Goal: Download file/media

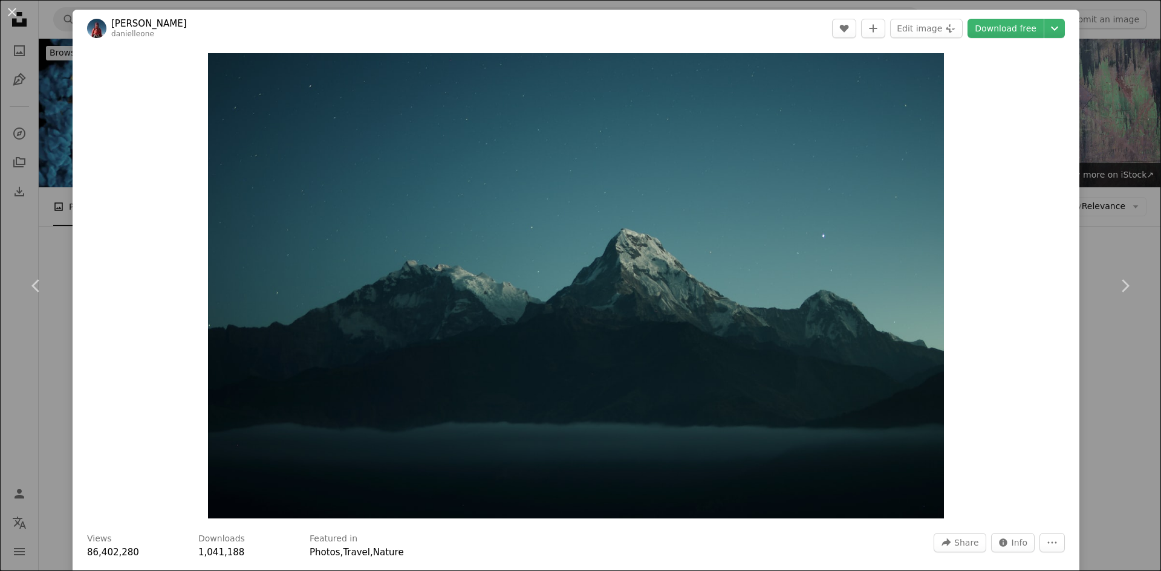
scroll to position [544, 0]
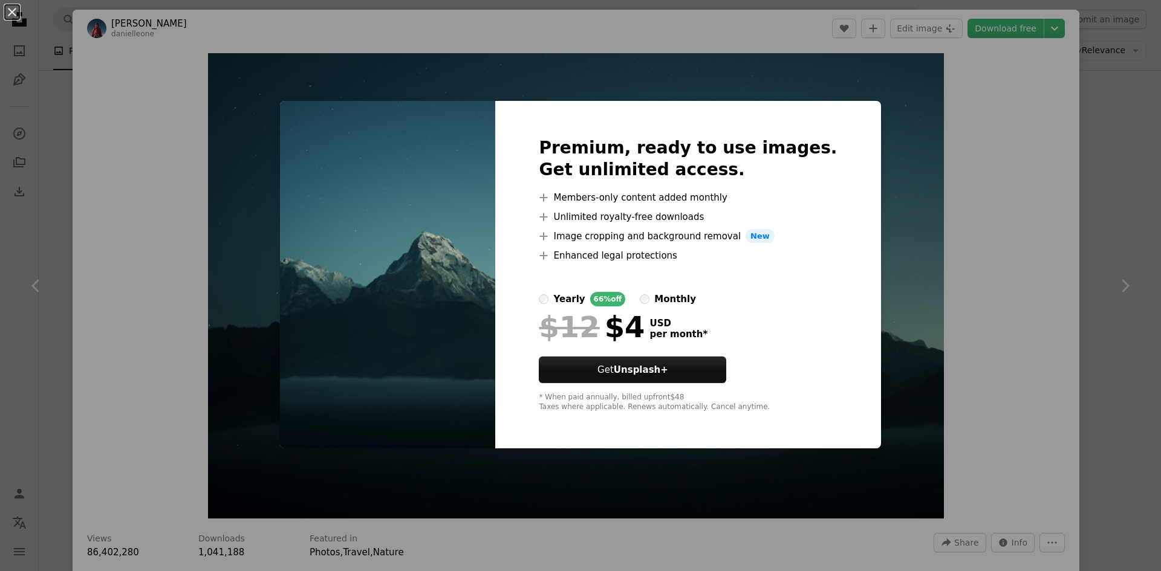
click at [935, 189] on div "An X shape Premium, ready to use images. Get unlimited access. A plus sign Memb…" at bounding box center [580, 285] width 1161 height 571
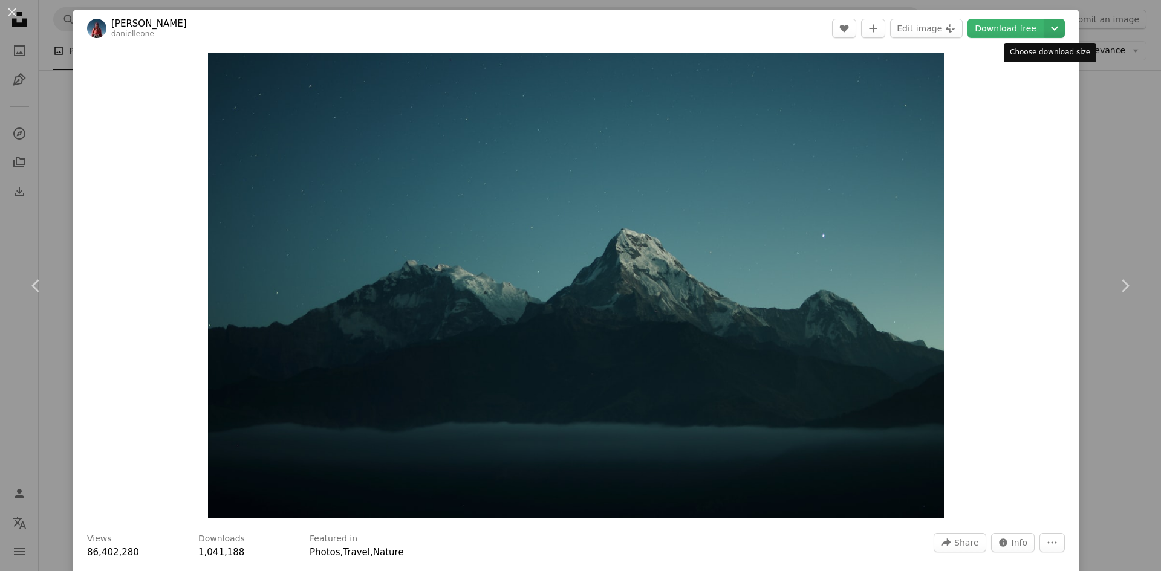
click at [1050, 22] on icon "Chevron down" at bounding box center [1054, 28] width 19 height 15
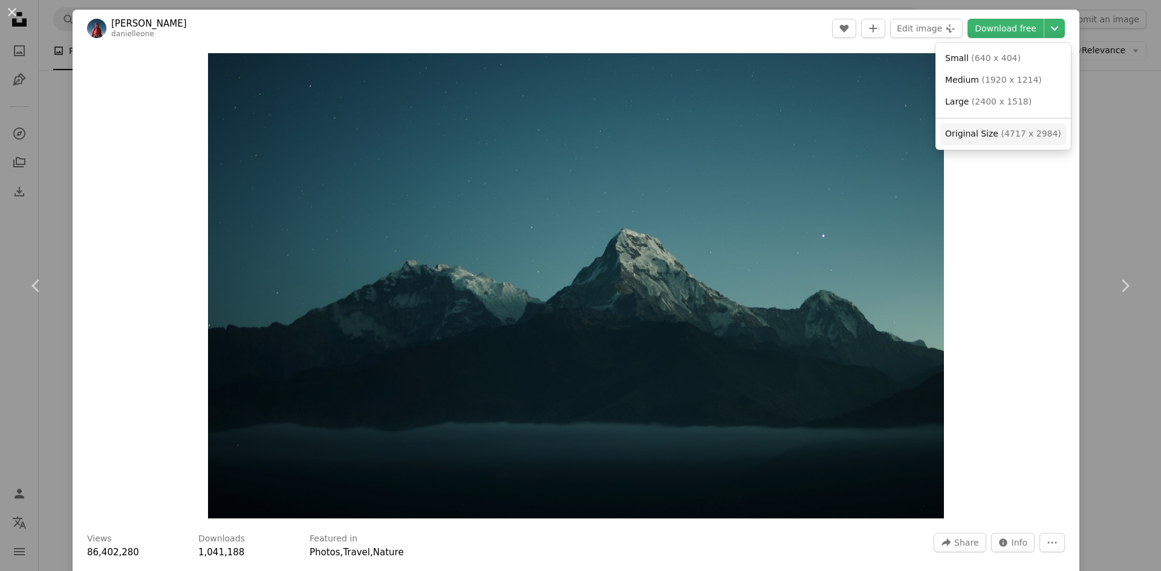
click at [1002, 126] on link "Original Size ( 4717 x 2984 )" at bounding box center [1003, 134] width 126 height 22
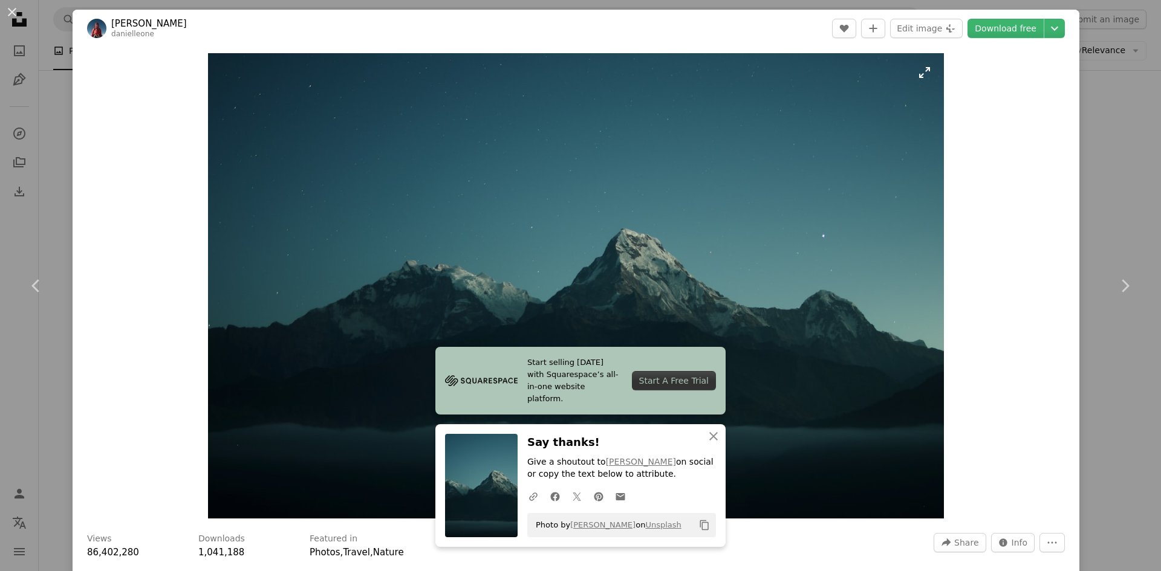
drag, startPoint x: 170, startPoint y: 169, endPoint x: 554, endPoint y: 134, distance: 385.5
click at [554, 134] on img "Zoom in on this image" at bounding box center [576, 285] width 736 height 465
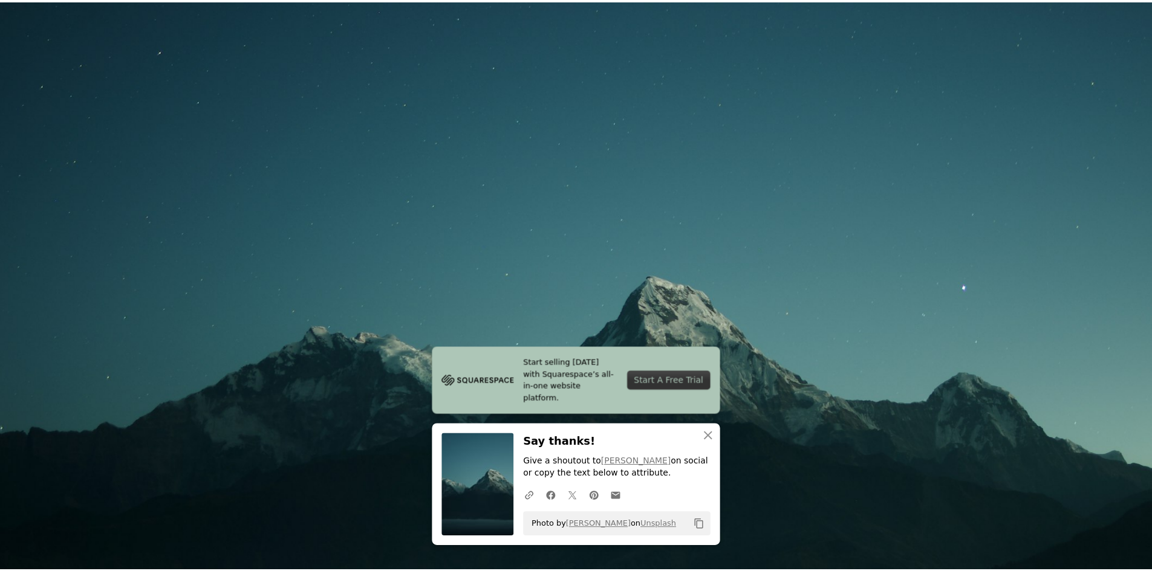
scroll to position [76, 0]
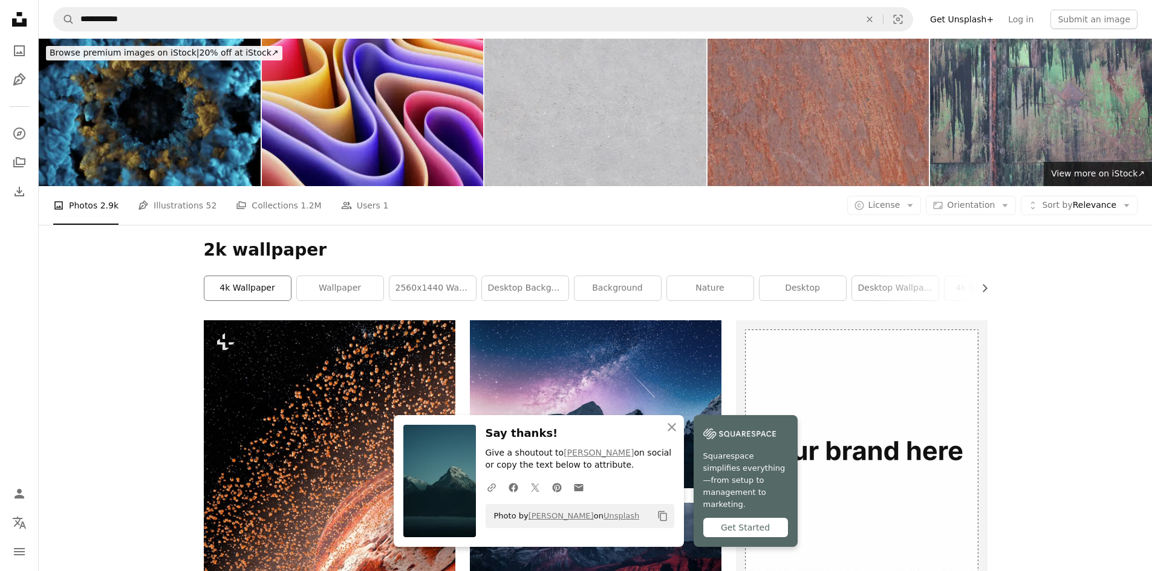
click at [260, 277] on link "4k wallpaper" at bounding box center [247, 288] width 86 height 24
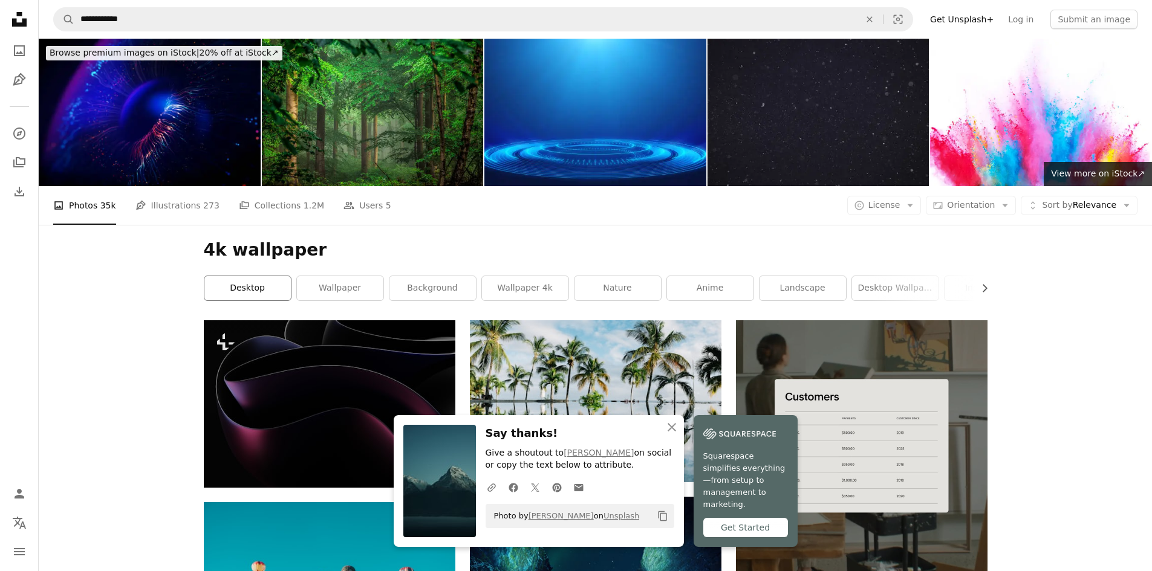
click at [267, 291] on link "desktop" at bounding box center [247, 288] width 86 height 24
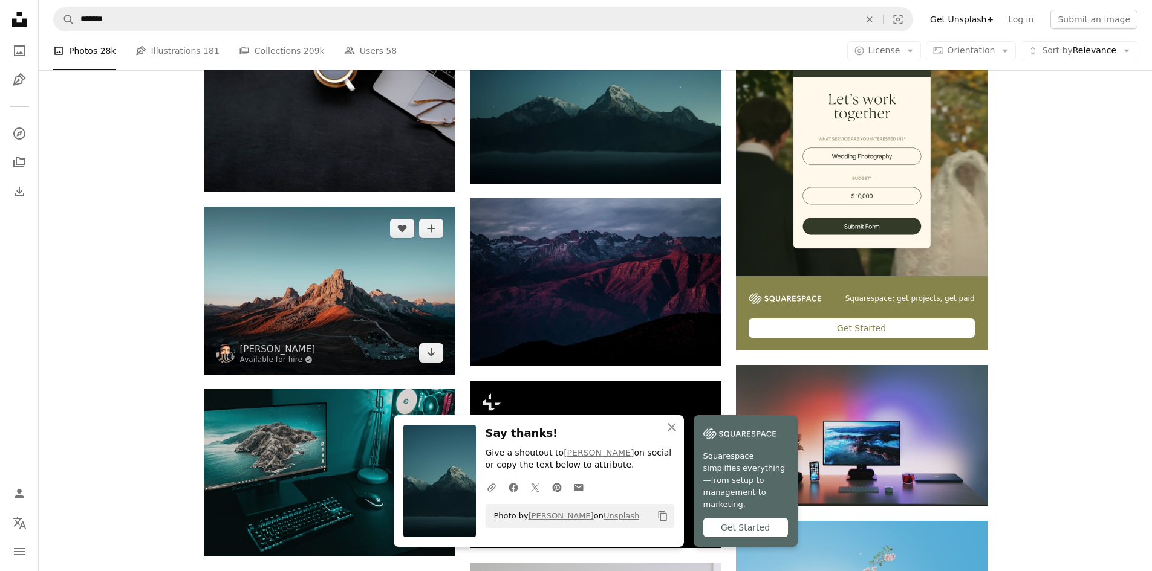
scroll to position [302, 0]
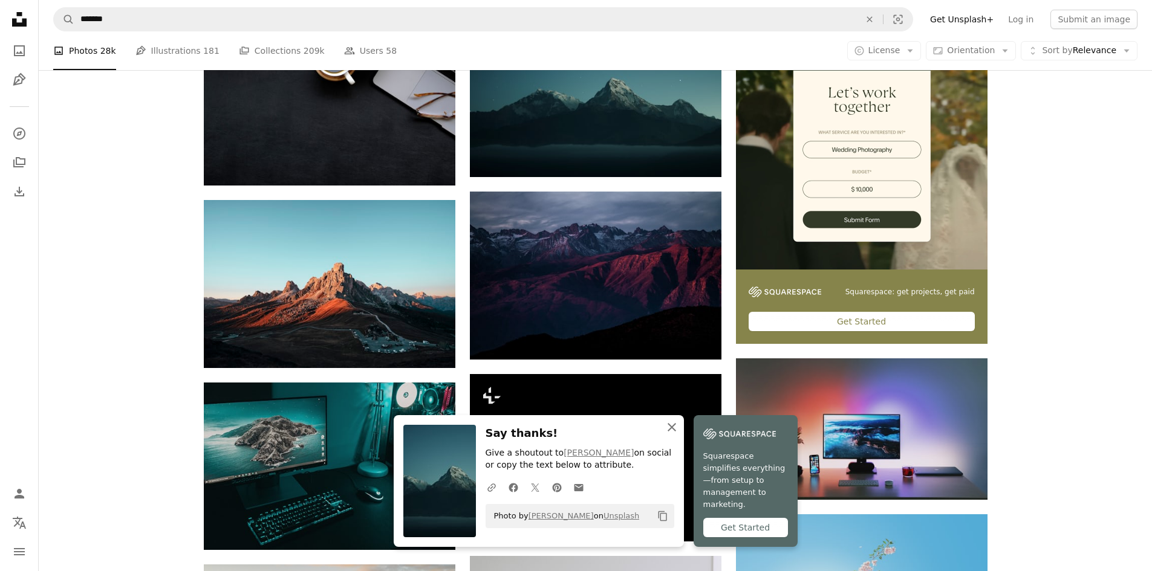
click at [671, 432] on icon "button" at bounding box center [671, 427] width 8 height 8
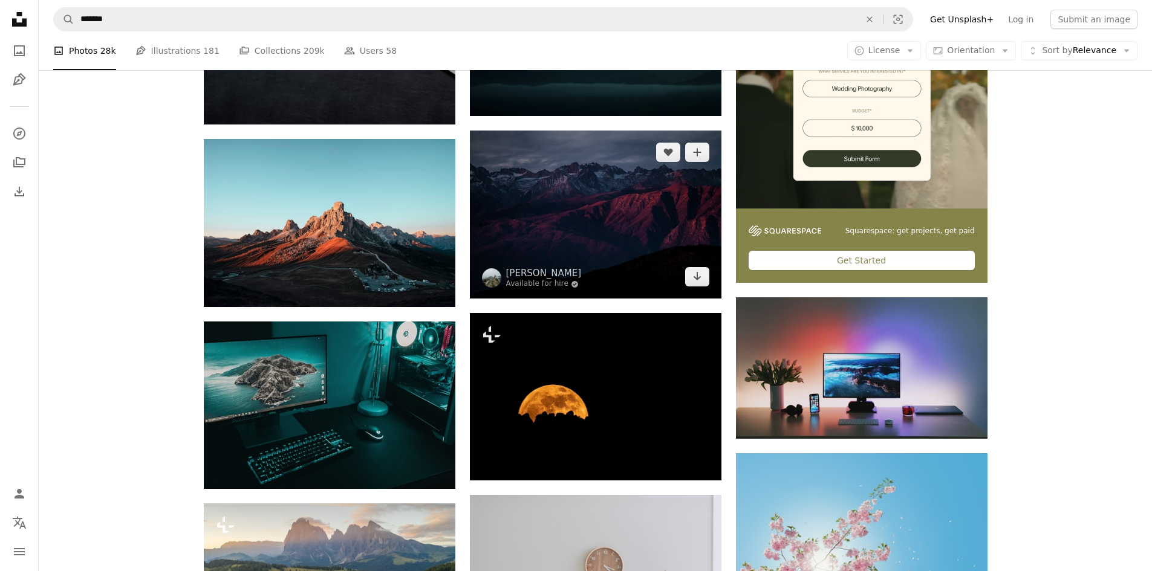
scroll to position [363, 0]
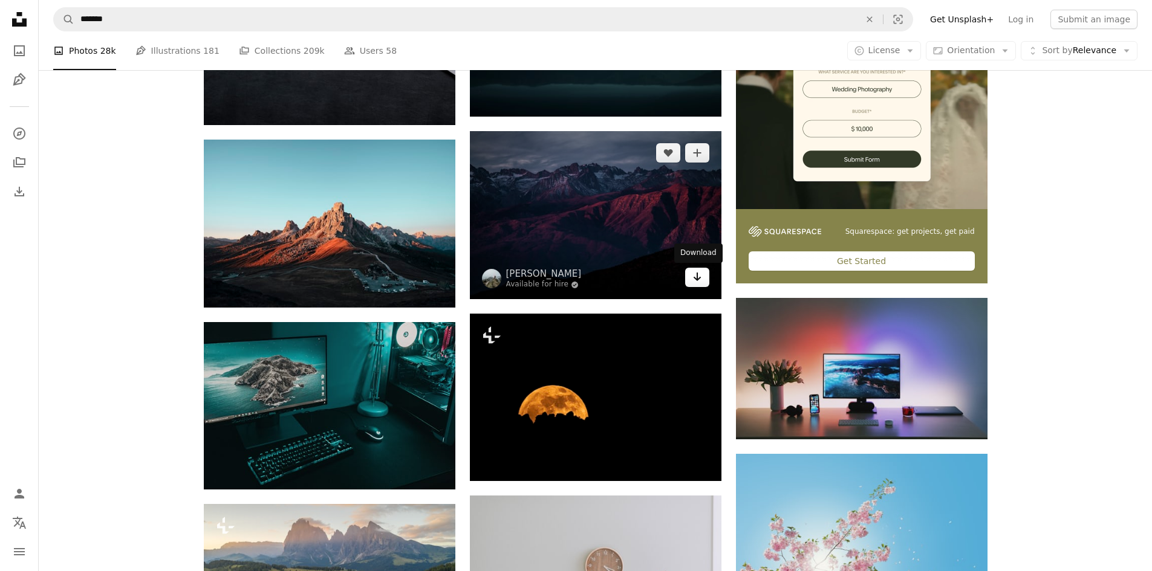
click at [705, 280] on link "Arrow pointing down" at bounding box center [697, 277] width 24 height 19
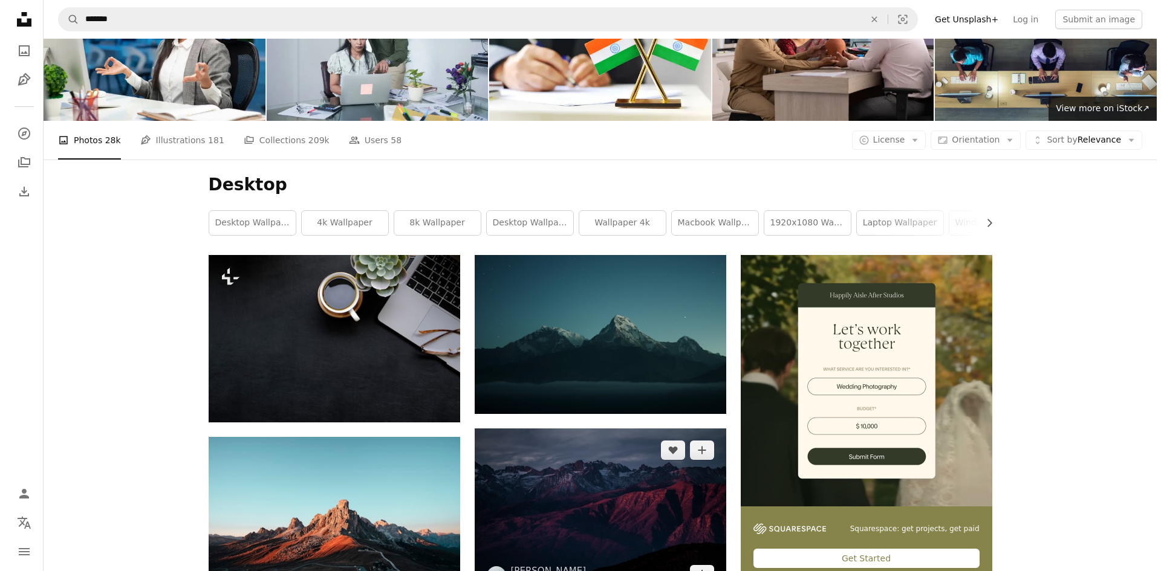
scroll to position [0, 0]
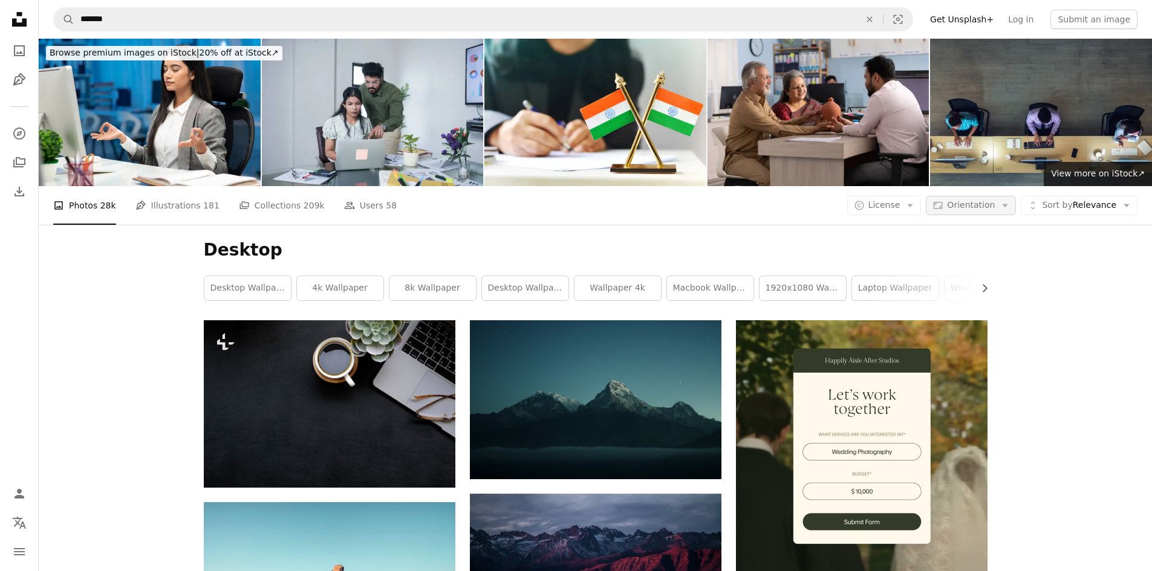
click at [990, 204] on span "Orientation" at bounding box center [971, 205] width 48 height 10
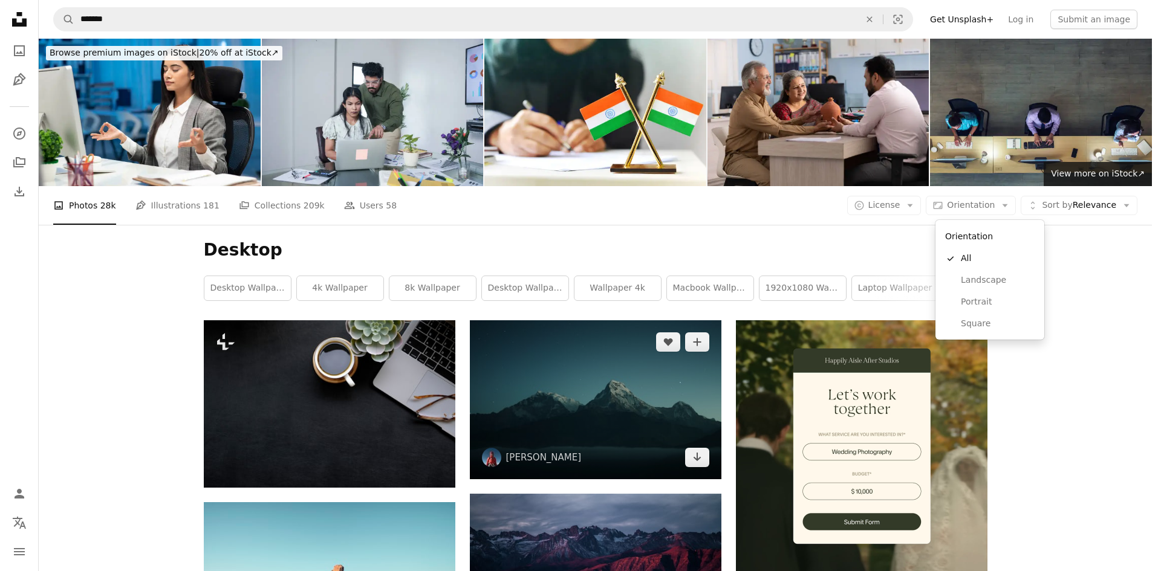
click at [640, 368] on body "Unsplash logo Unsplash Home A photo Pen Tool A compass A stack of folders Downl…" at bounding box center [576, 285] width 1152 height 571
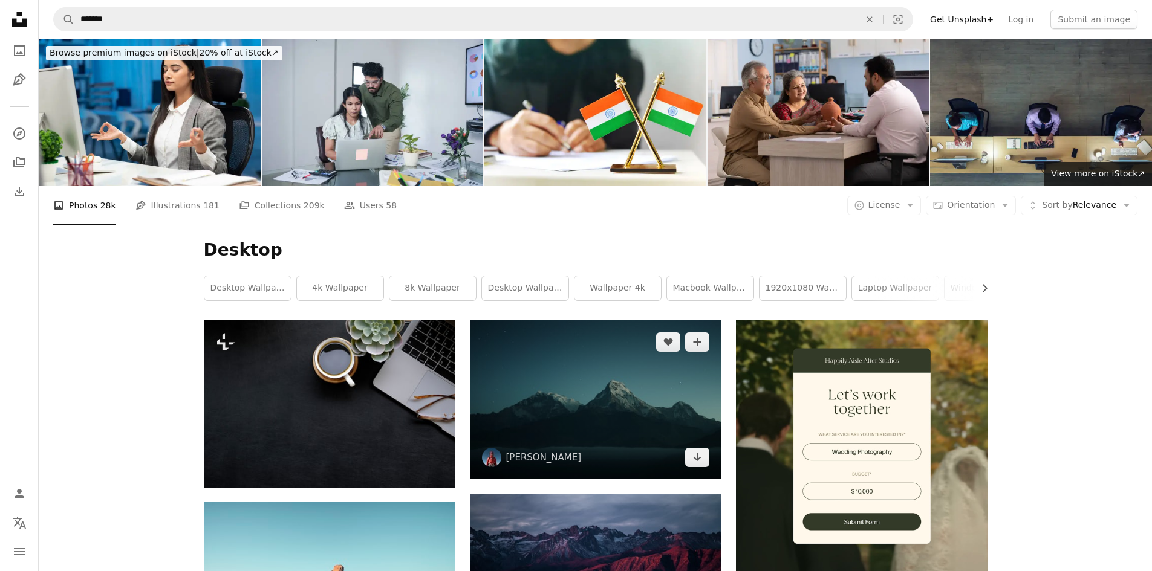
click at [602, 371] on img at bounding box center [595, 399] width 251 height 159
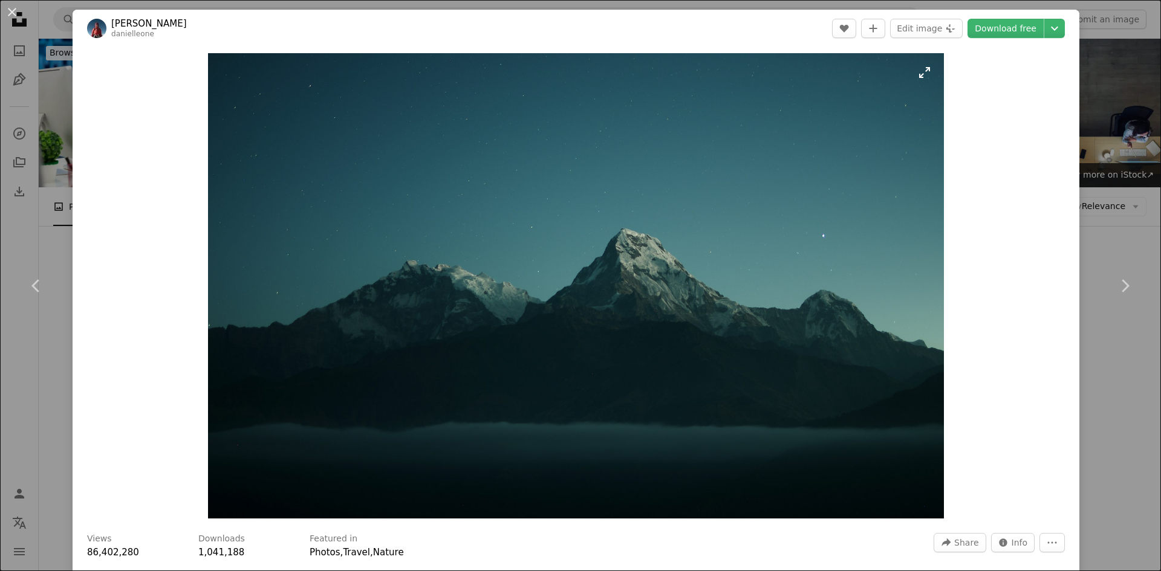
click at [921, 76] on img "Zoom in on this image" at bounding box center [576, 285] width 736 height 465
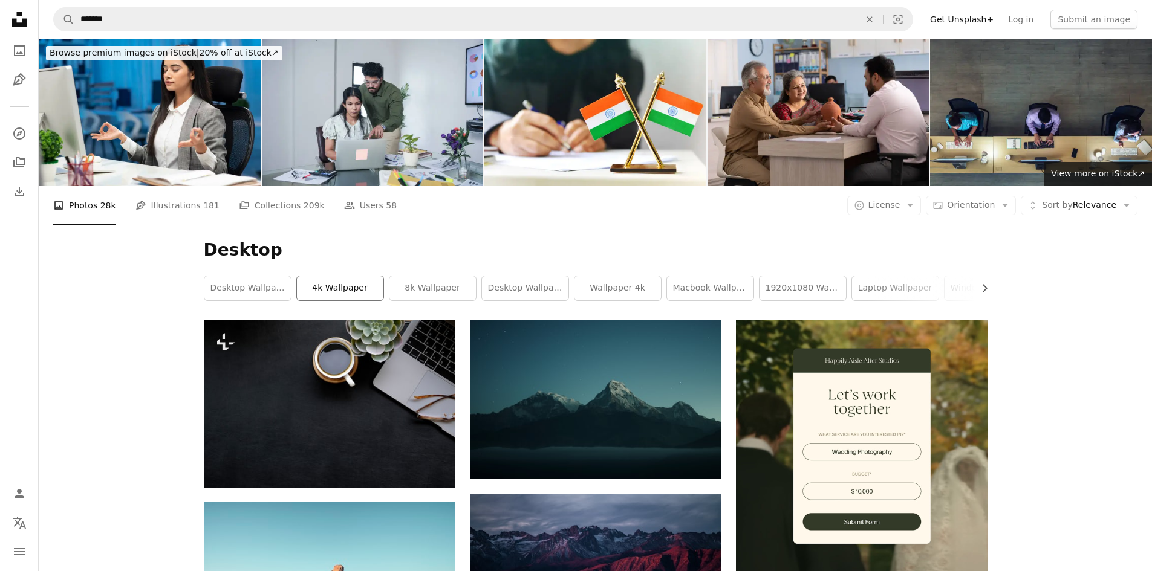
click at [346, 282] on link "4k wallpaper" at bounding box center [340, 288] width 86 height 24
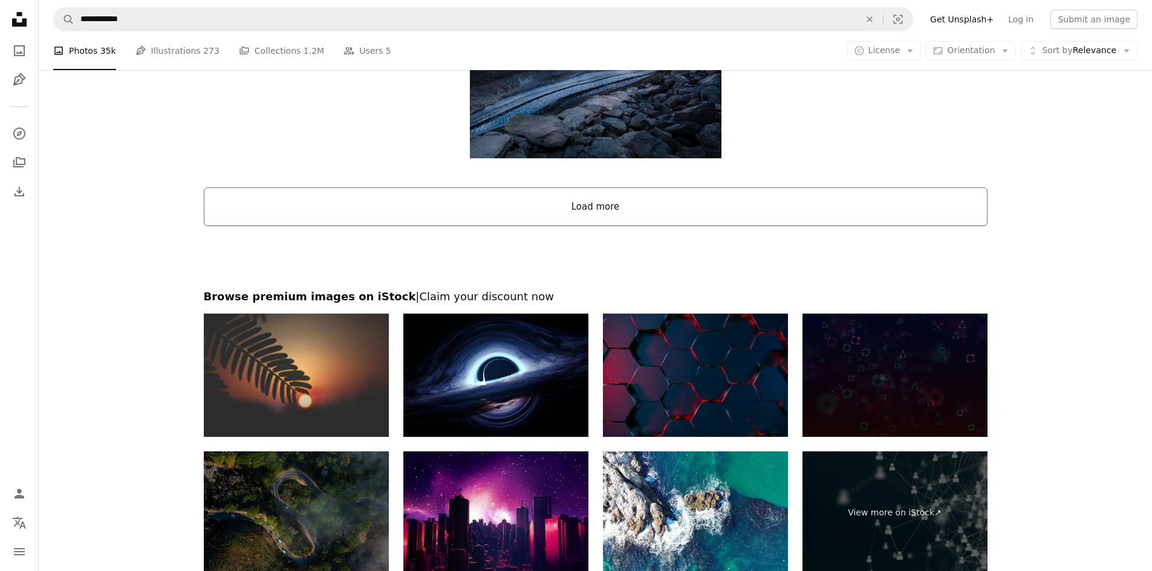
scroll to position [1308, 0]
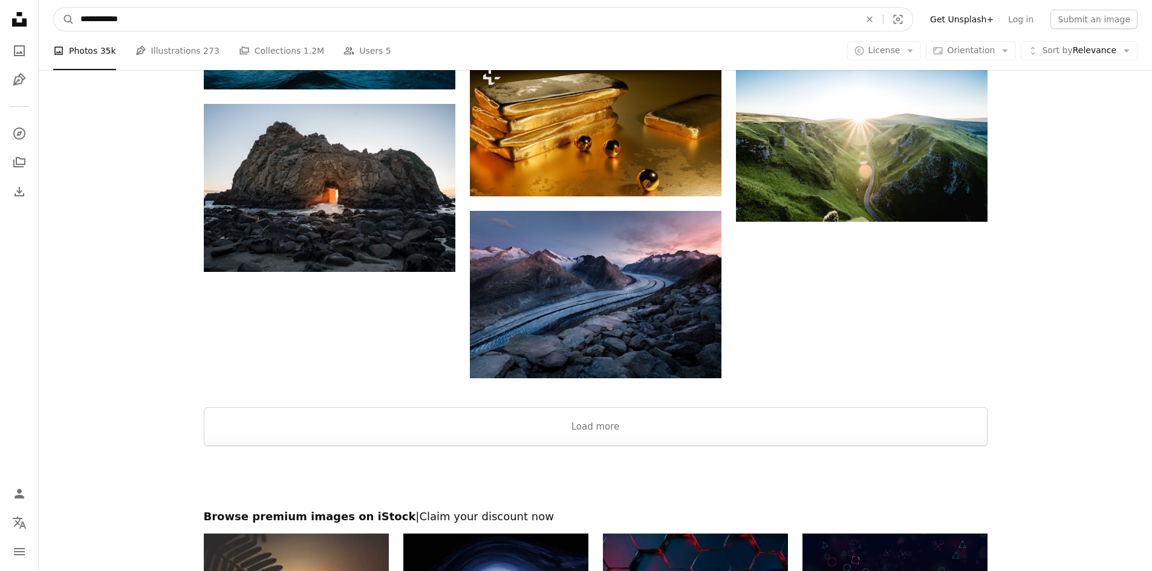
click at [146, 22] on input "**********" at bounding box center [465, 19] width 782 height 23
